Goal: Task Accomplishment & Management: Manage account settings

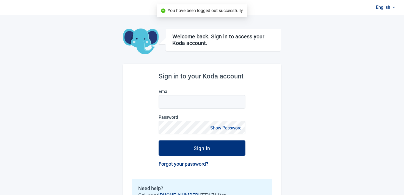
click at [385, 12] on header "English" at bounding box center [202, 7] width 404 height 15
click at [384, 6] on link "English" at bounding box center [385, 7] width 24 height 9
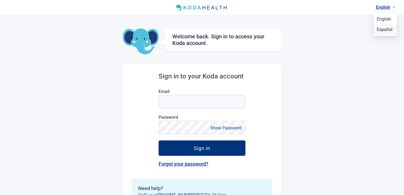
click at [380, 27] on span "Español" at bounding box center [384, 30] width 17 height 6
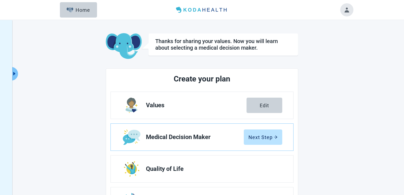
click at [346, 12] on button "Toggle account menu" at bounding box center [346, 9] width 13 height 13
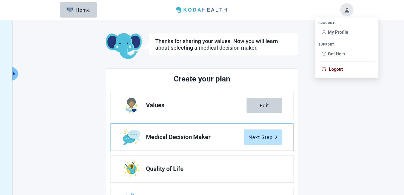
click at [334, 67] on span "Logout" at bounding box center [336, 69] width 14 height 5
